Goal: Task Accomplishment & Management: Manage account settings

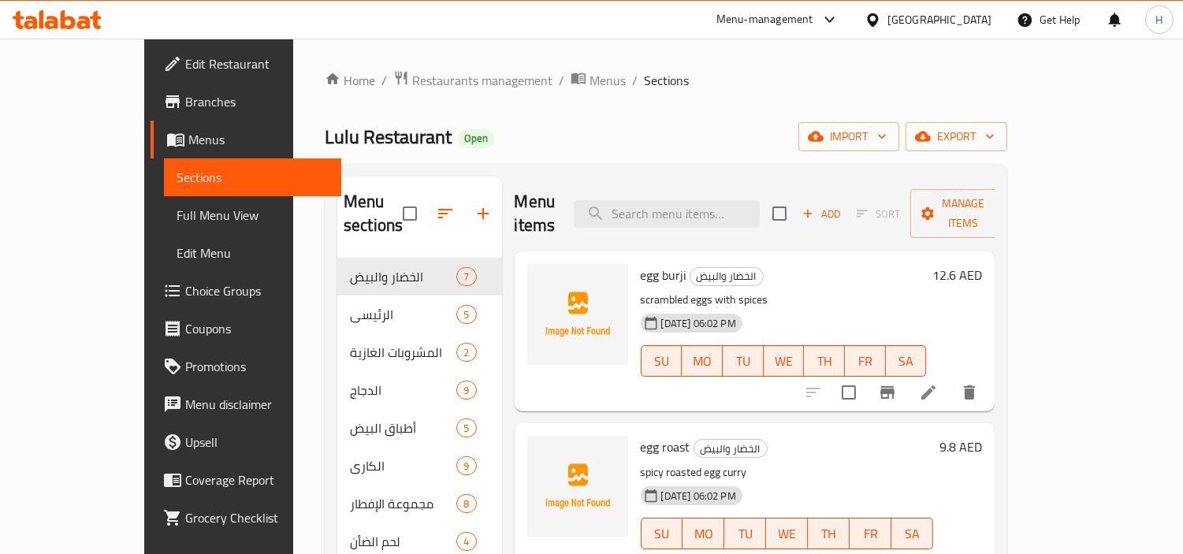
click at [177, 218] on span "Full Menu View" at bounding box center [253, 215] width 153 height 19
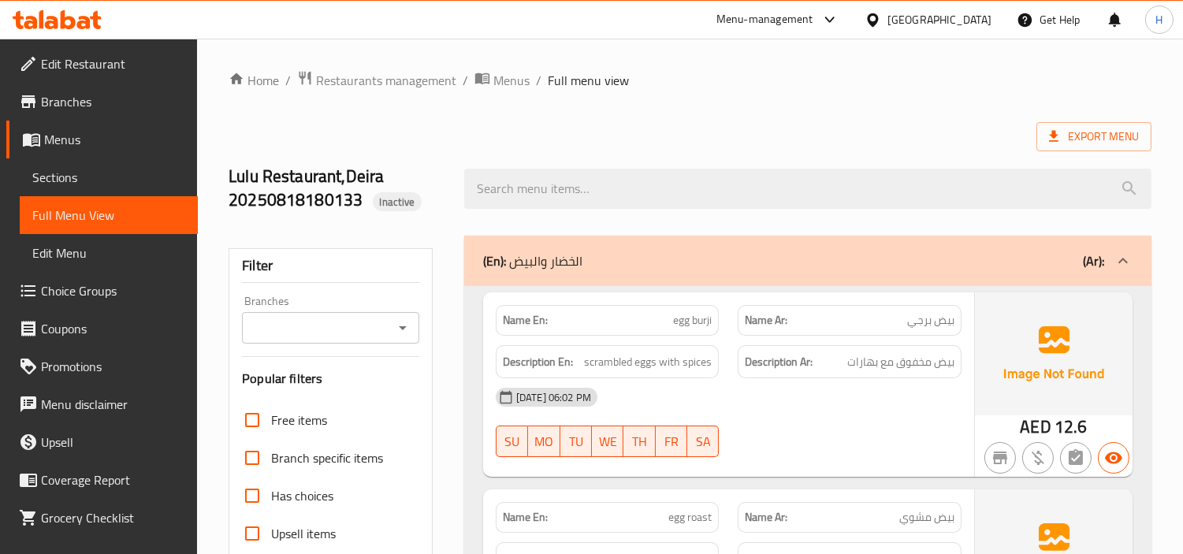
click at [29, 471] on icon at bounding box center [28, 480] width 19 height 19
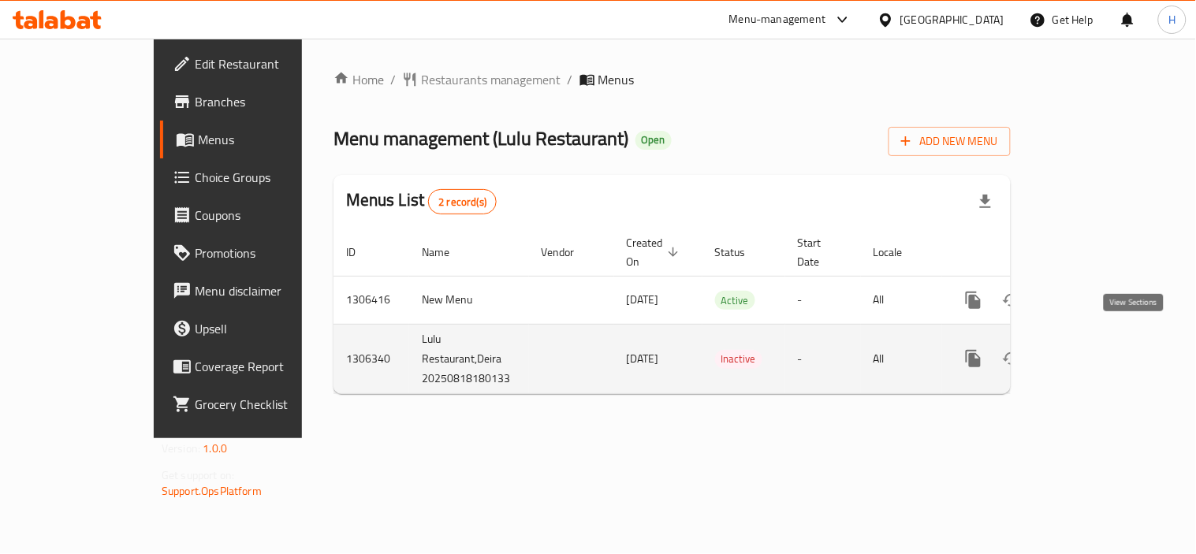
click at [1106, 342] on link "enhanced table" at bounding box center [1087, 359] width 38 height 38
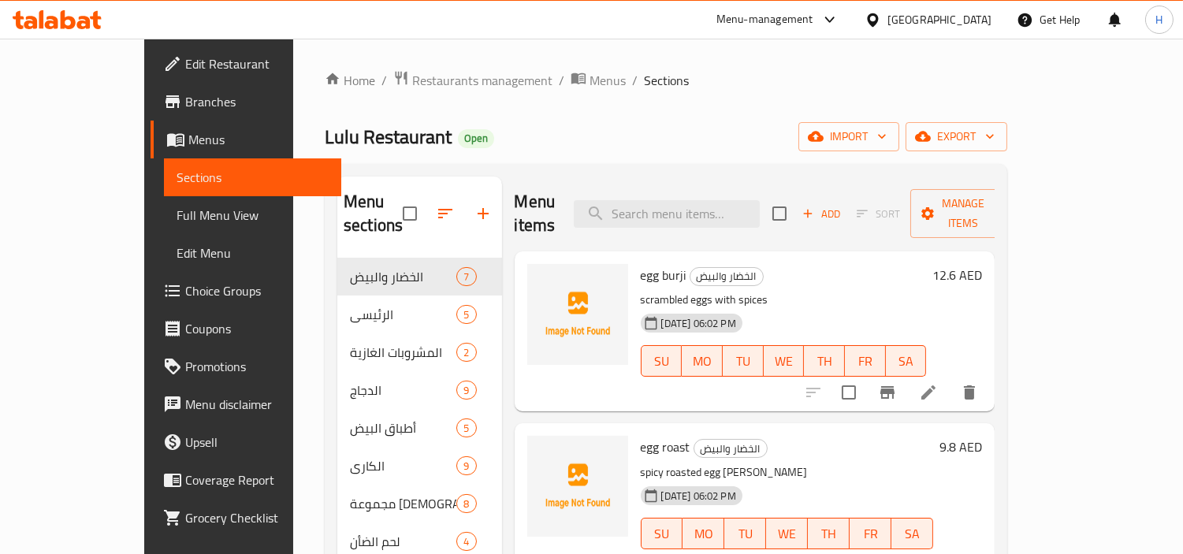
click at [393, 207] on input "checkbox" at bounding box center [409, 213] width 33 height 33
checkbox input "true"
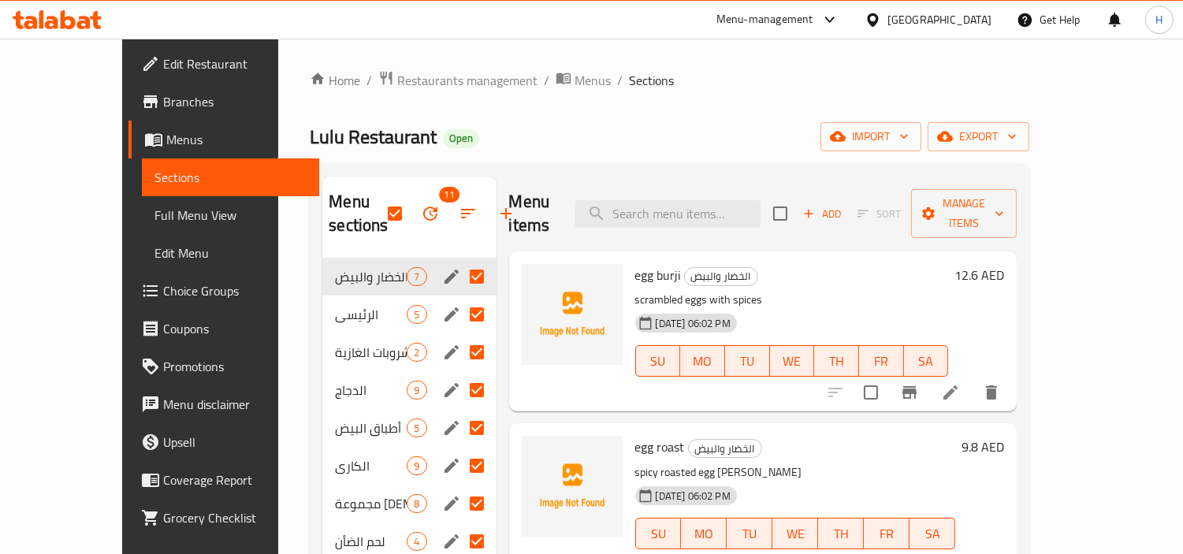
click at [57, 22] on icon at bounding box center [51, 22] width 13 height 13
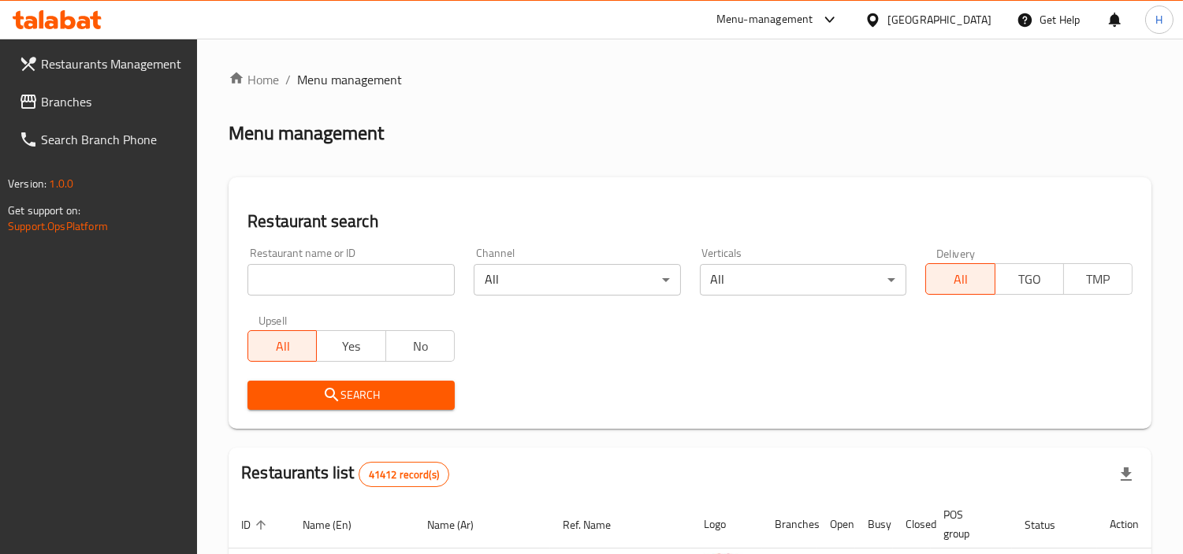
click at [166, 99] on span "Branches" at bounding box center [113, 101] width 144 height 19
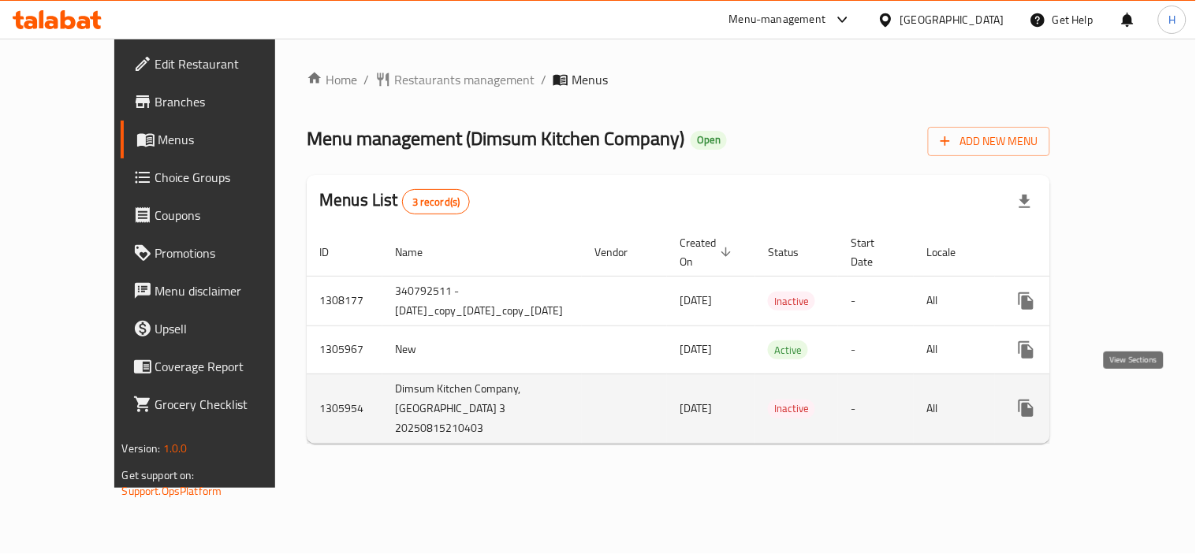
click at [1129, 408] on link "enhanced table" at bounding box center [1140, 408] width 38 height 38
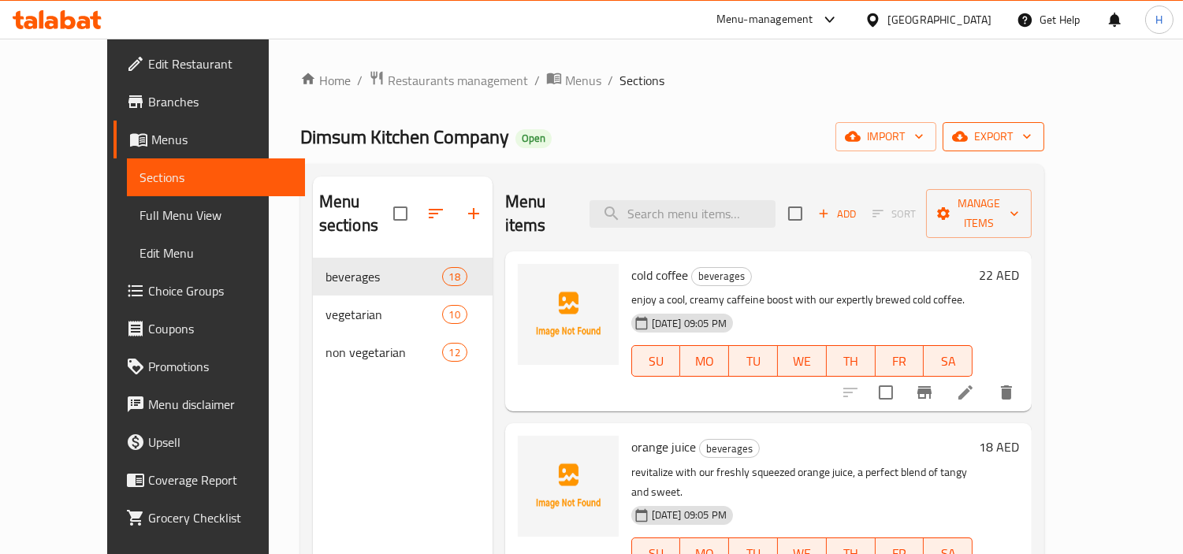
click at [1032, 136] on span "export" at bounding box center [993, 137] width 76 height 20
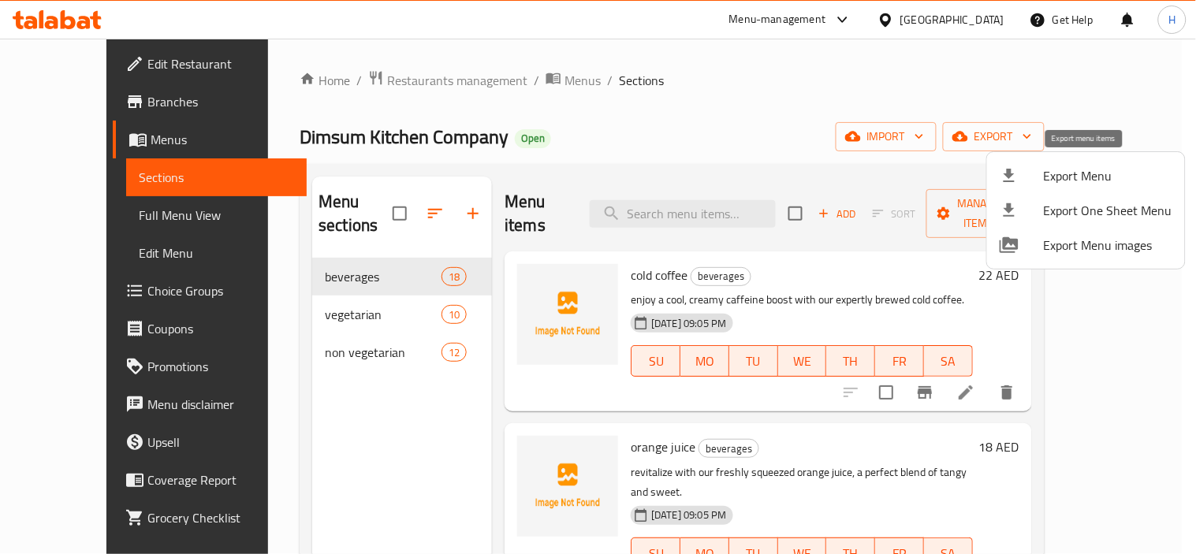
click at [1037, 187] on li "Export Menu" at bounding box center [1086, 175] width 198 height 35
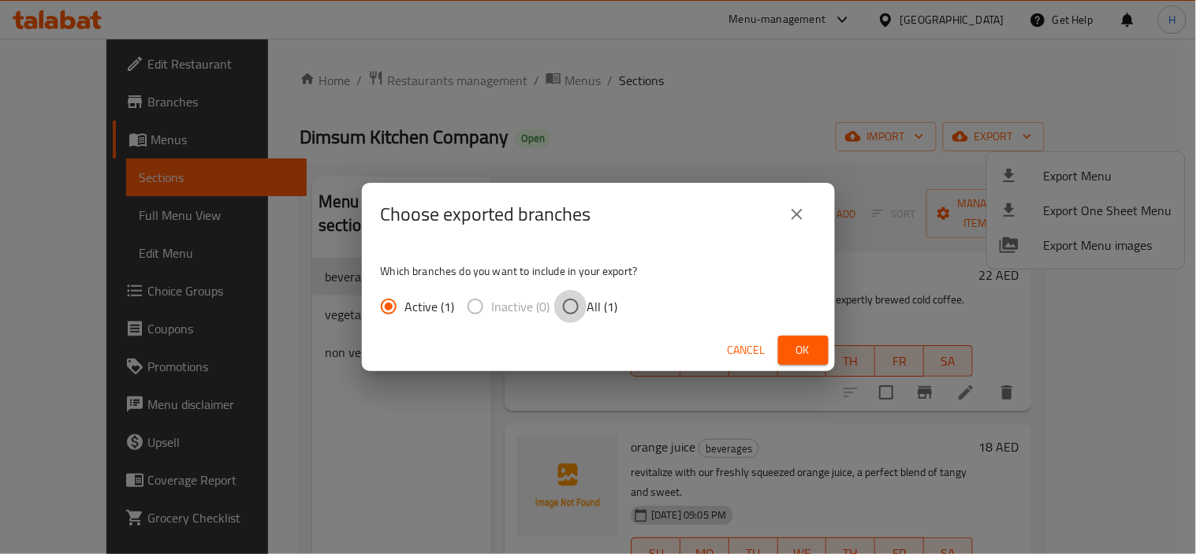
click at [568, 310] on input "All (1)" at bounding box center [570, 306] width 33 height 33
radio input "true"
click at [778, 351] on button "Ok" at bounding box center [803, 350] width 50 height 29
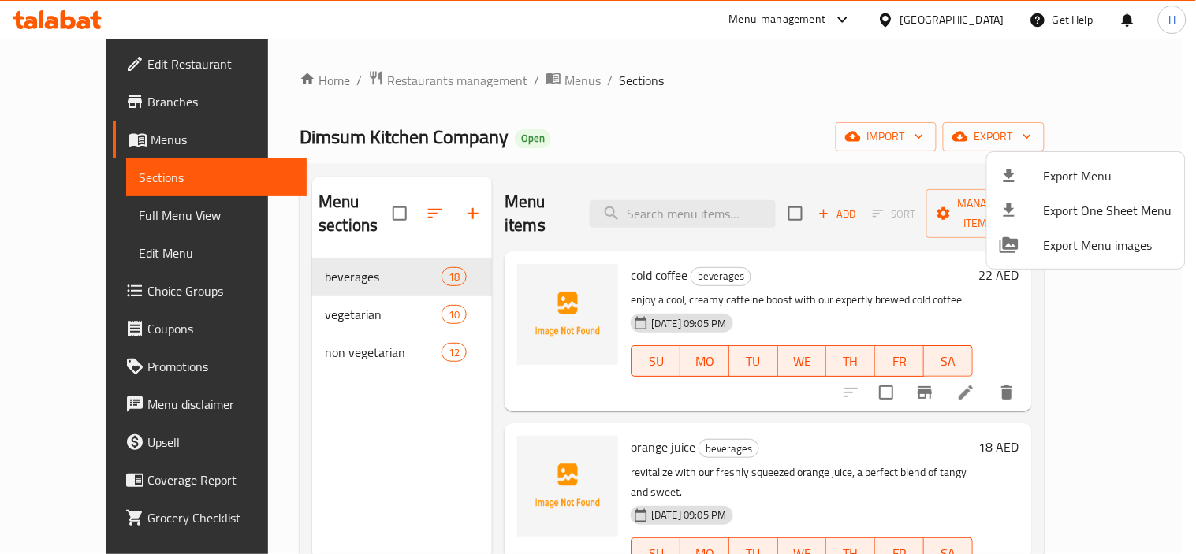
click at [130, 206] on div at bounding box center [598, 277] width 1196 height 554
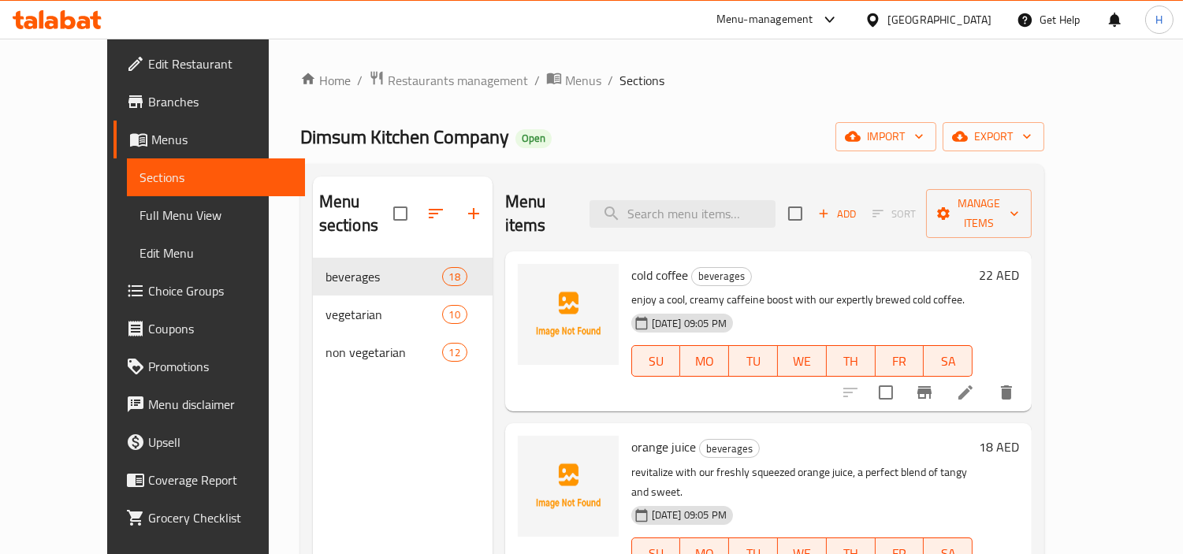
click at [140, 207] on span "Full Menu View" at bounding box center [216, 215] width 153 height 19
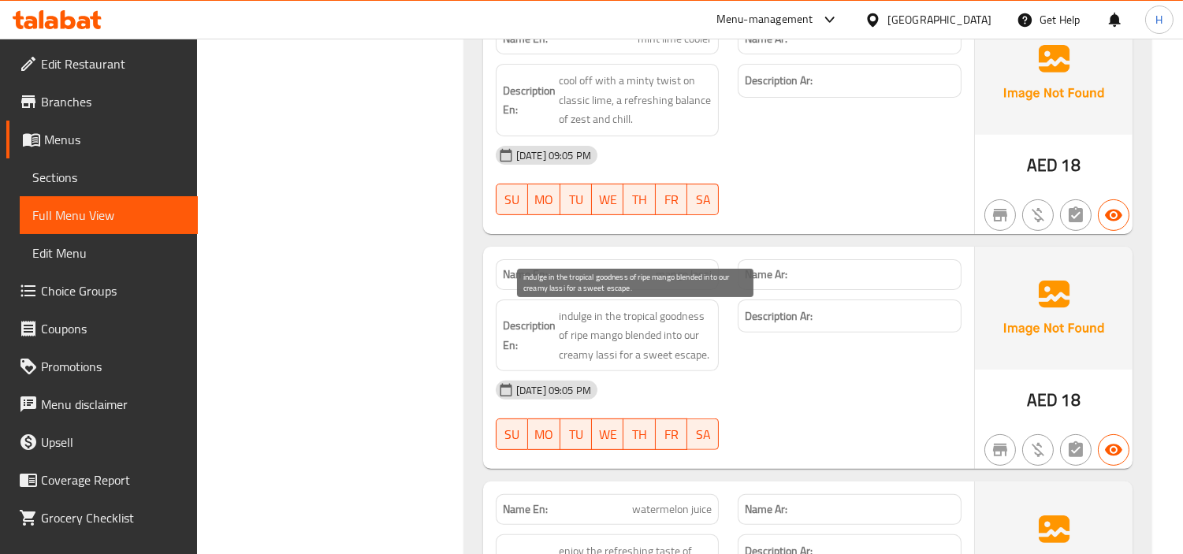
scroll to position [876, 0]
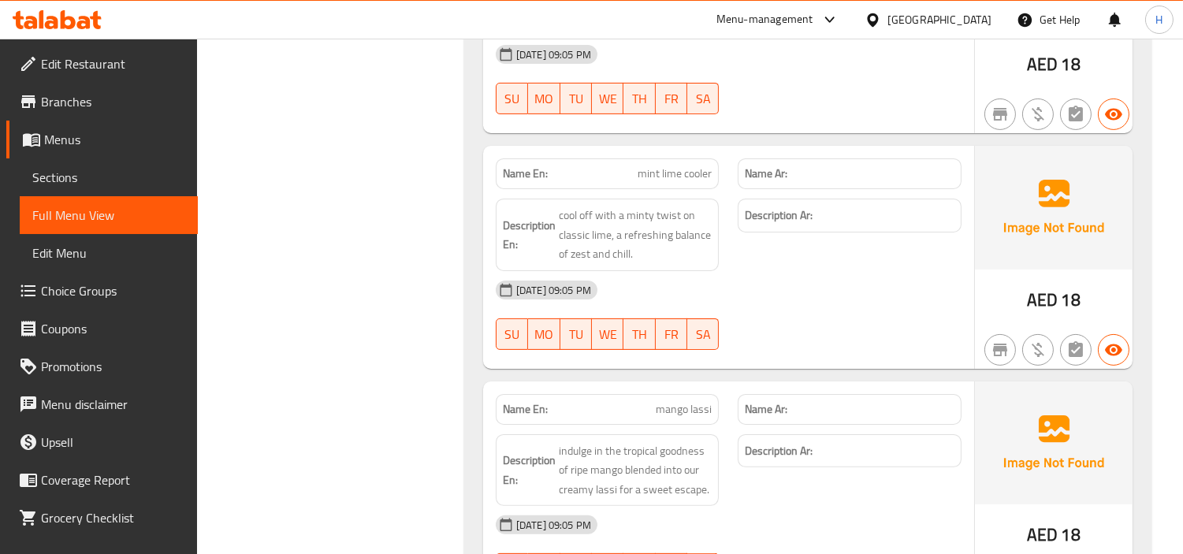
click at [99, 54] on span "Edit Restaurant" at bounding box center [113, 63] width 144 height 19
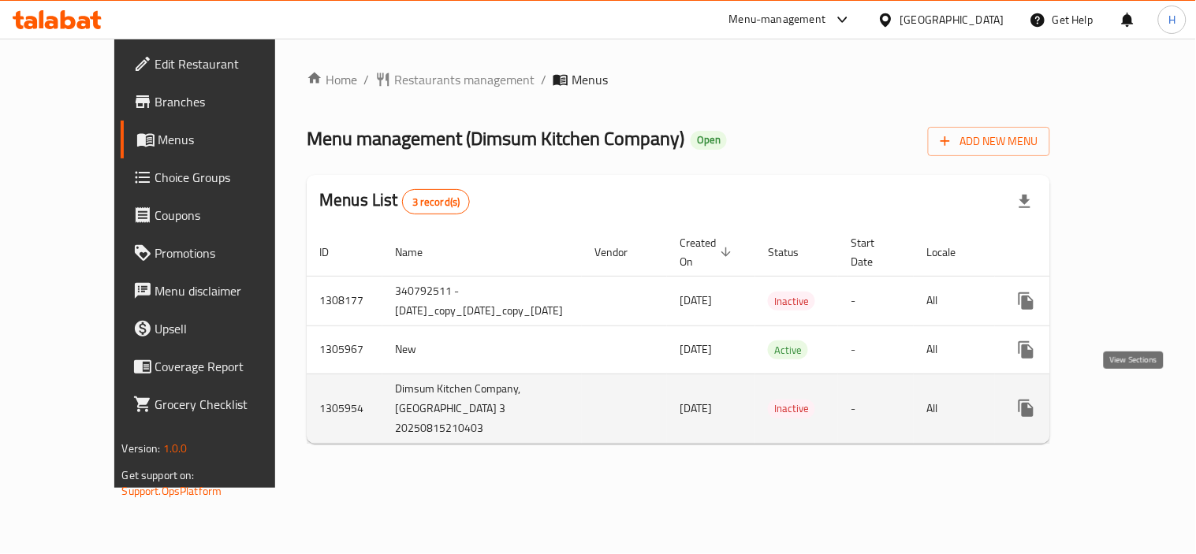
click at [1131, 400] on icon "enhanced table" at bounding box center [1139, 408] width 19 height 19
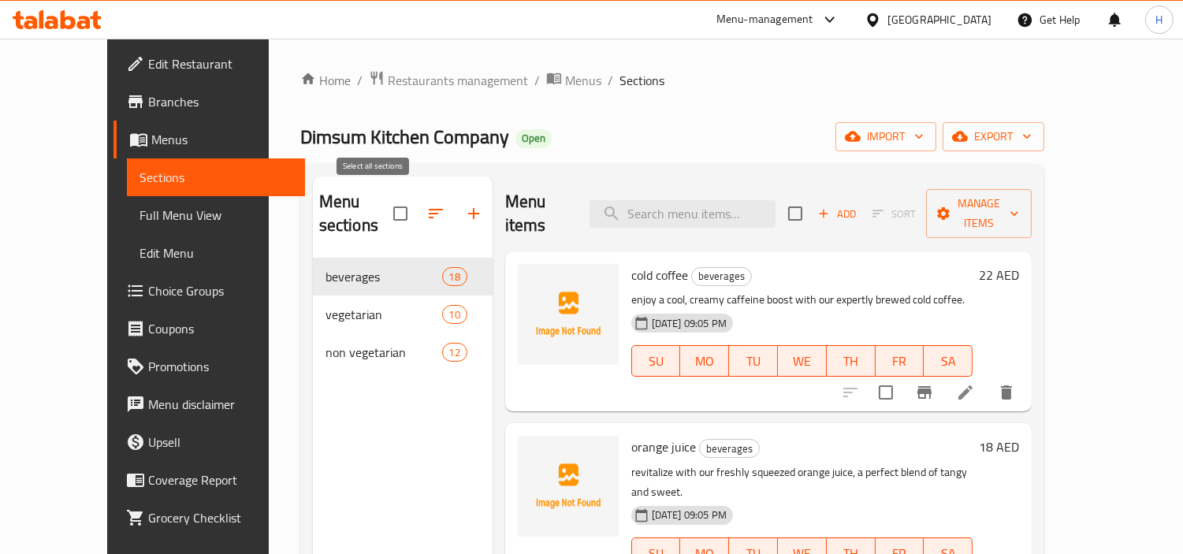
click at [384, 207] on input "checkbox" at bounding box center [400, 213] width 33 height 33
checkbox input "true"
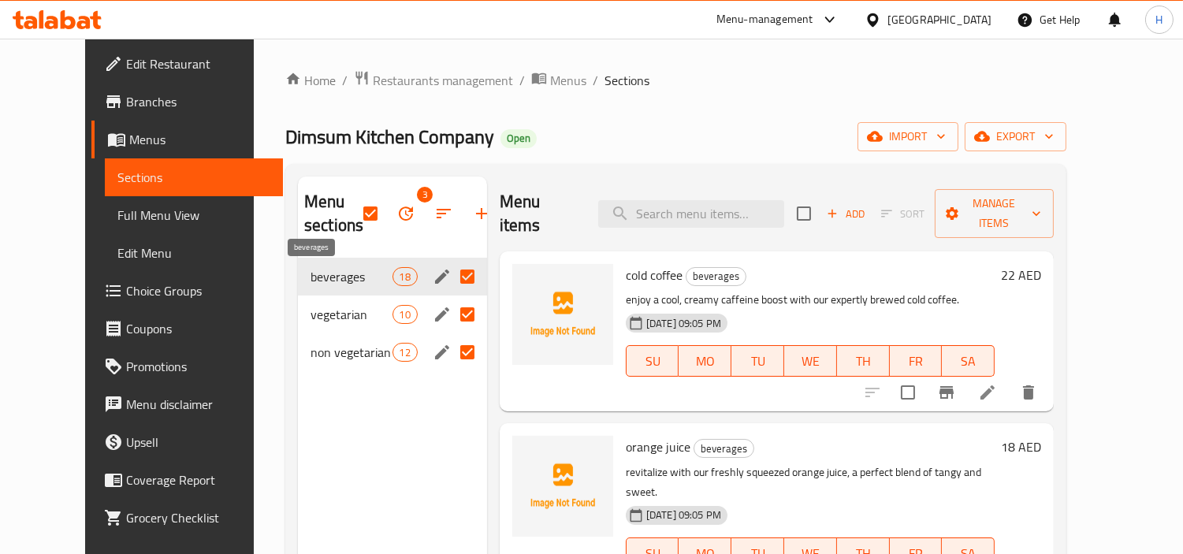
click at [311, 284] on span "beverages" at bounding box center [351, 276] width 81 height 19
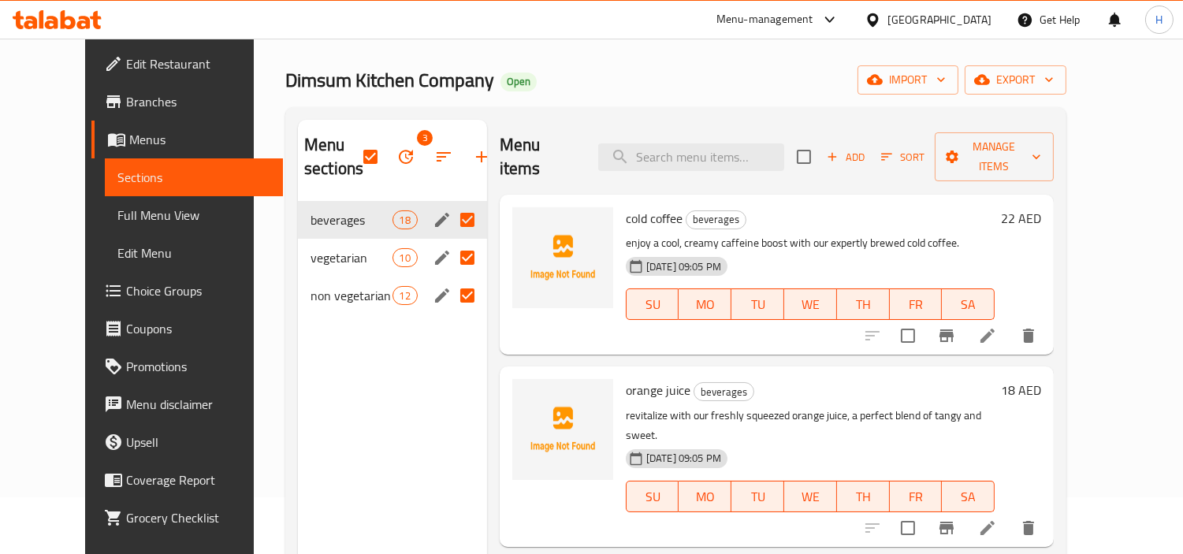
scroll to position [87, 0]
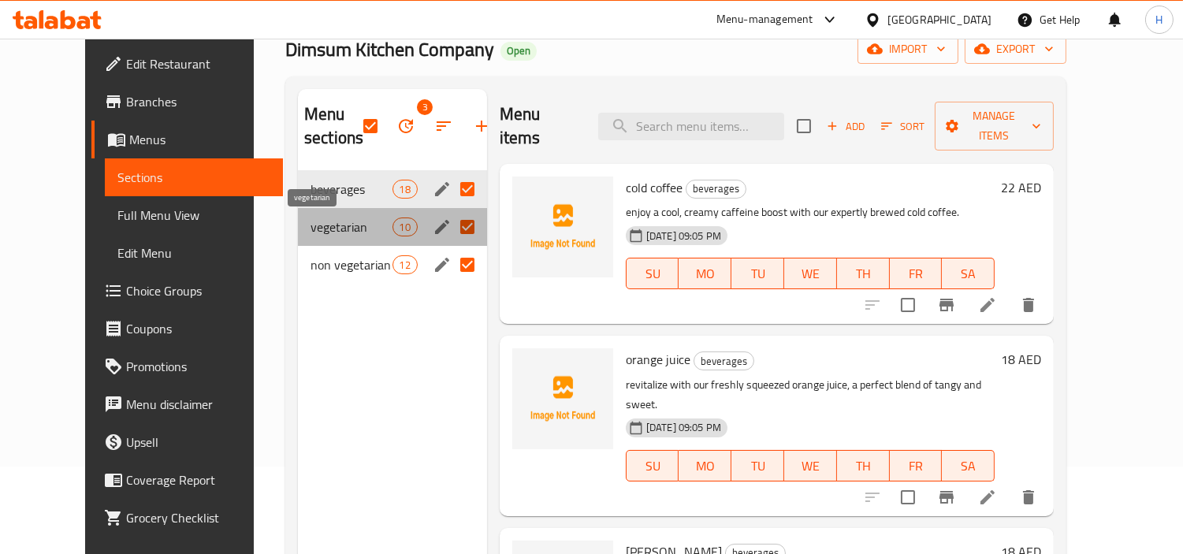
click at [311, 218] on span "vegetarian" at bounding box center [351, 227] width 81 height 19
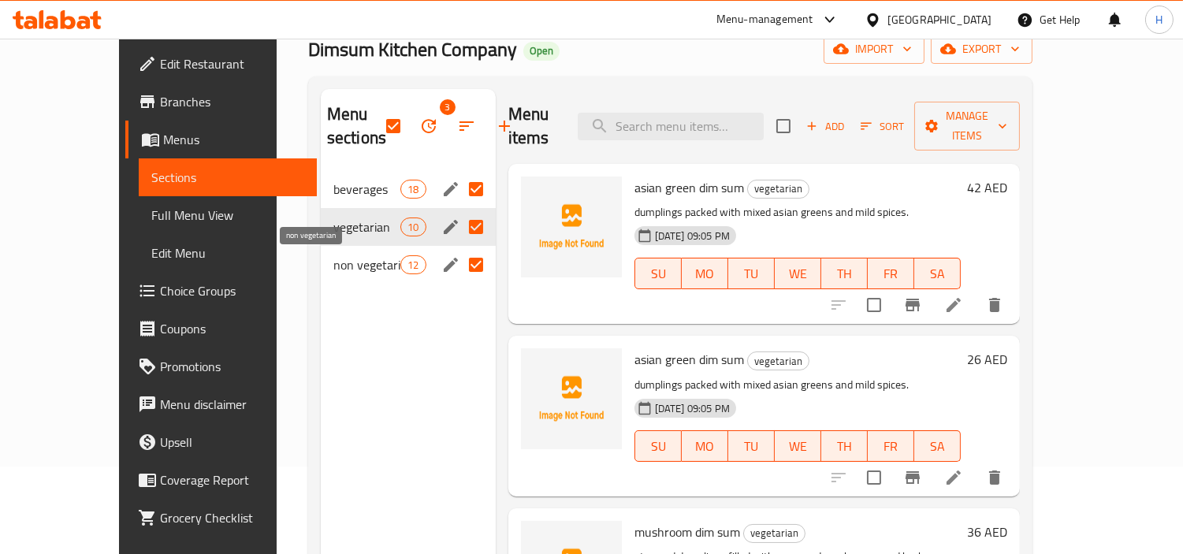
click at [333, 262] on span "non vegetarian" at bounding box center [366, 264] width 67 height 19
